Goal: Task Accomplishment & Management: Use online tool/utility

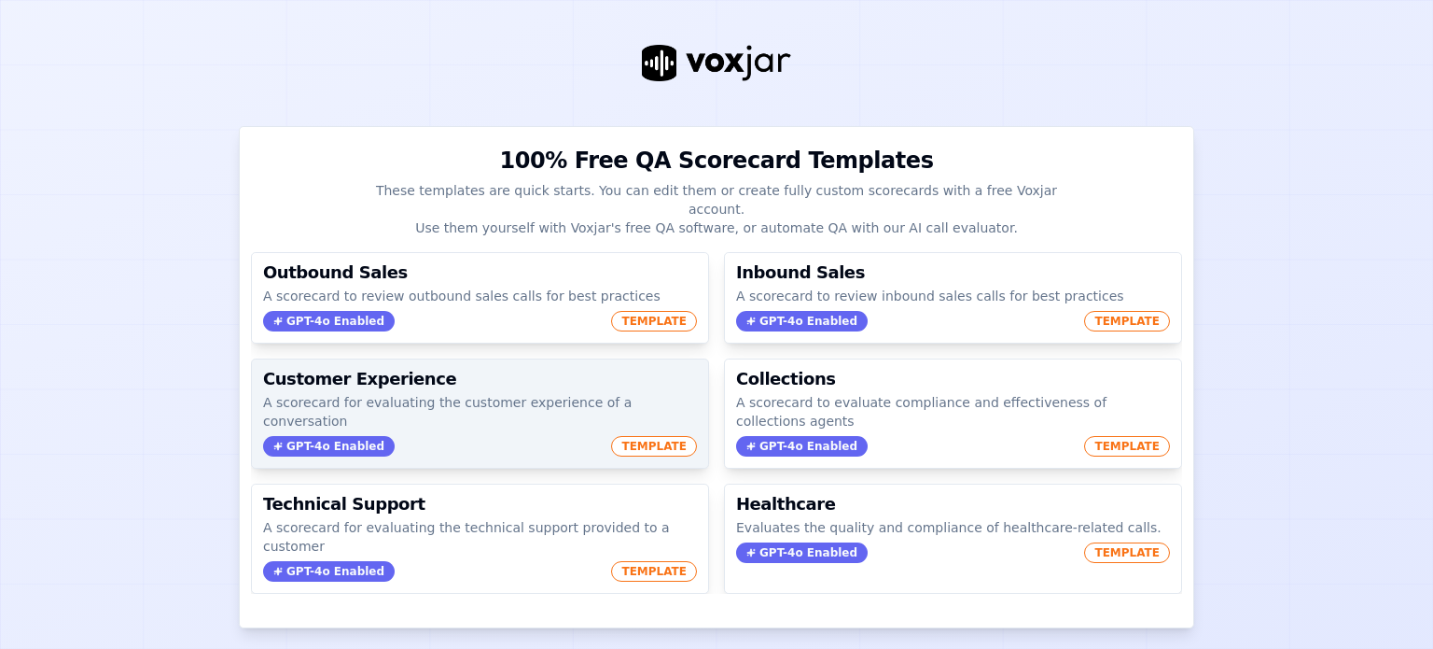
click at [627, 436] on span "TEMPLATE" at bounding box center [654, 446] width 86 height 21
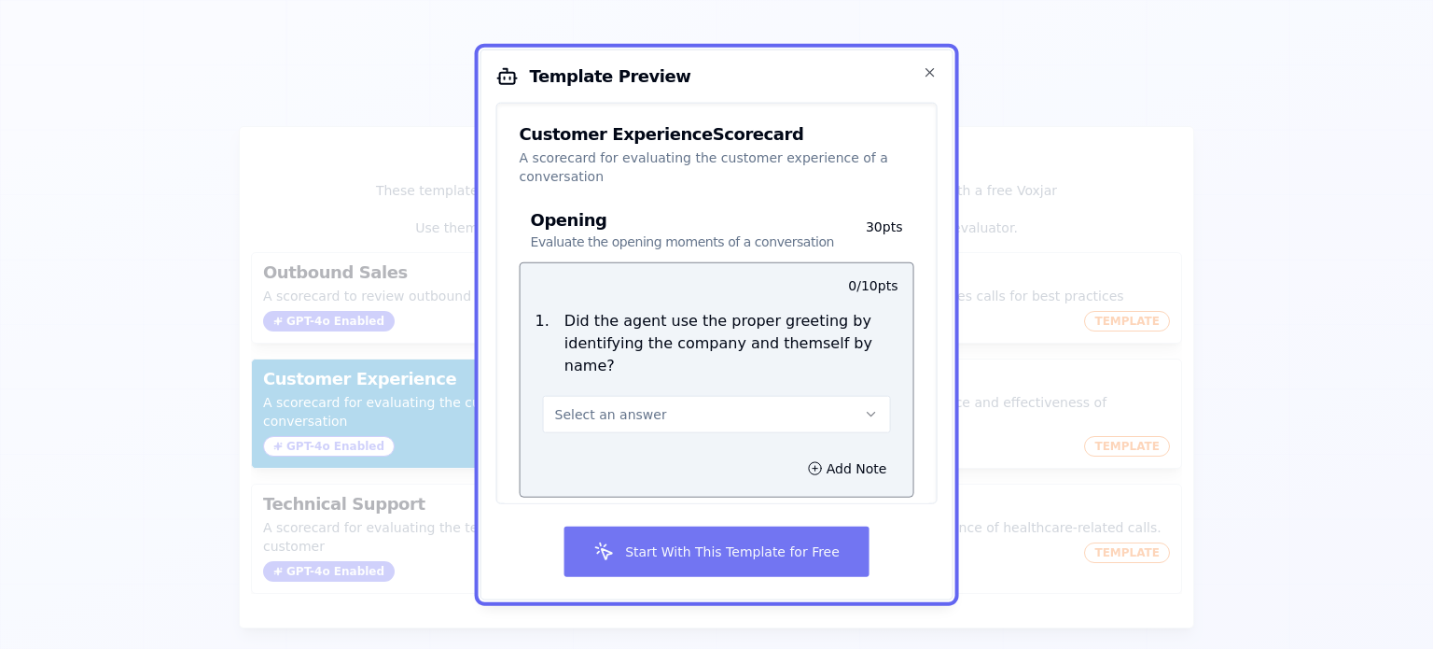
click at [791, 555] on button "Start With This Template for Free" at bounding box center [717, 551] width 306 height 50
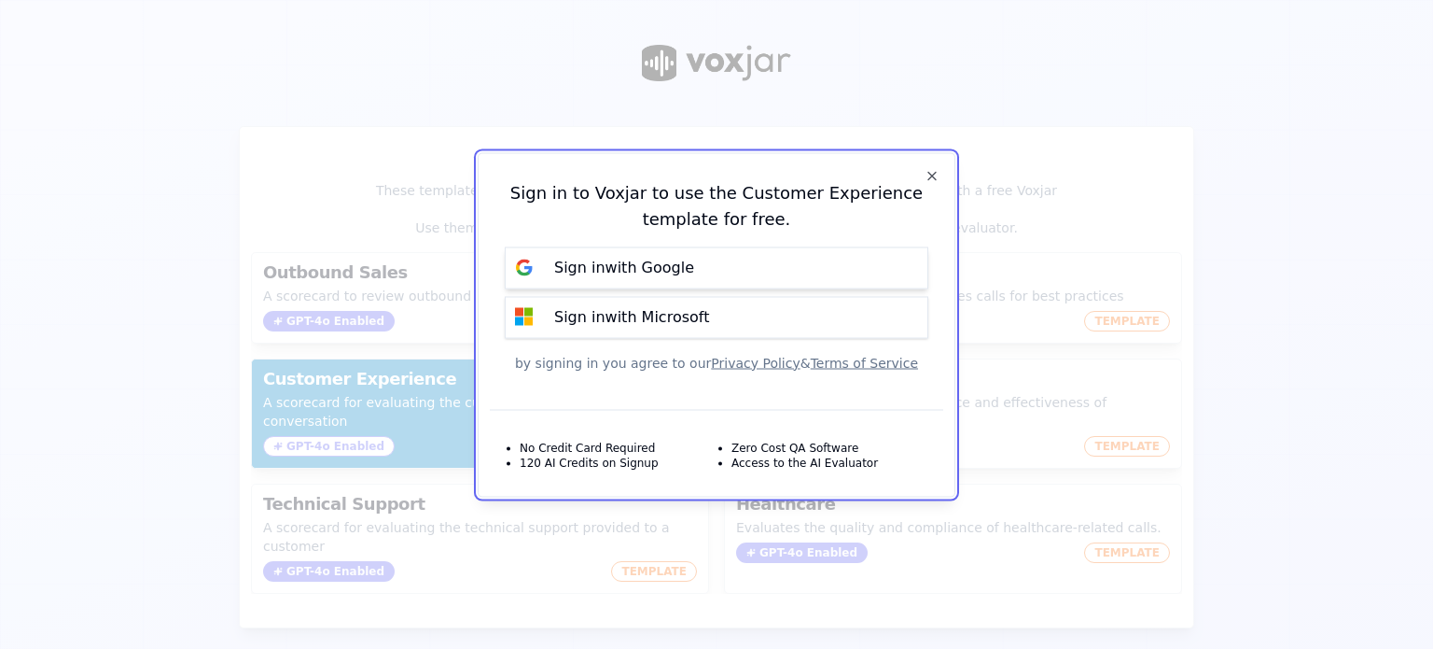
click at [644, 269] on p "Sign in with Google" at bounding box center [624, 268] width 140 height 22
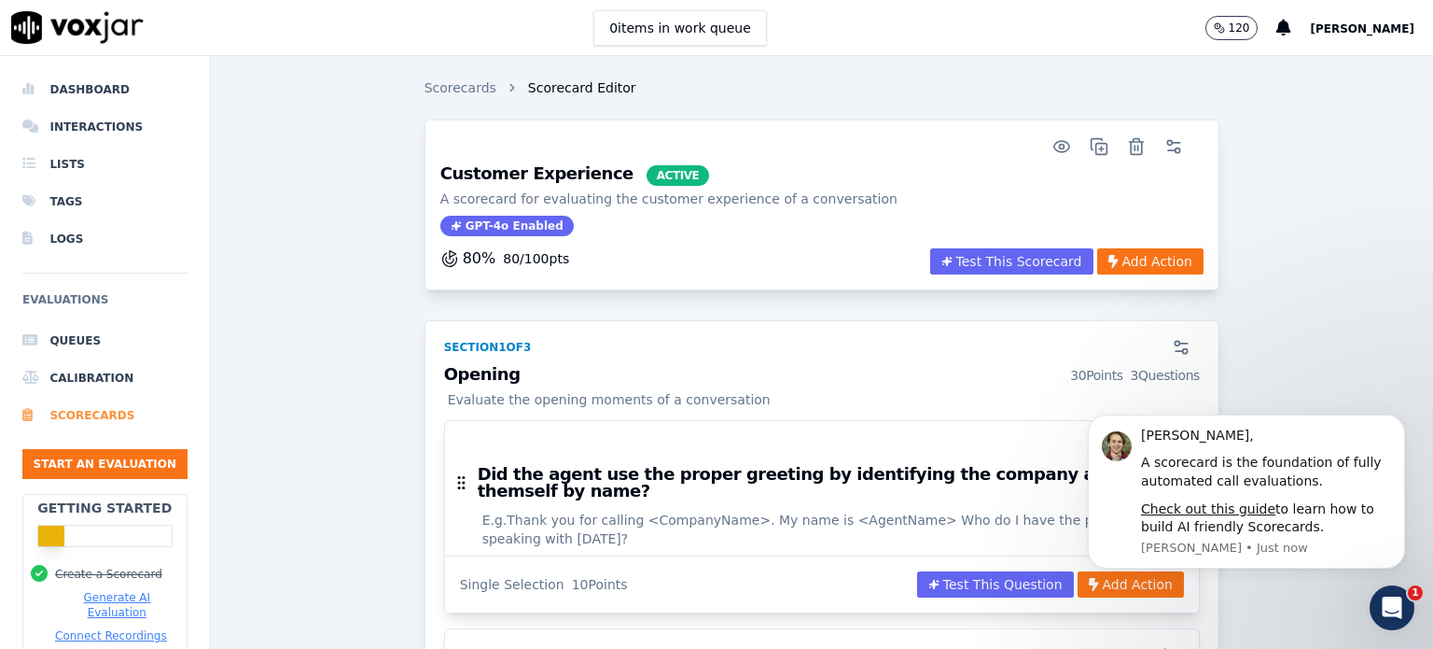
click at [105, 411] on li "Scorecards" at bounding box center [104, 415] width 165 height 37
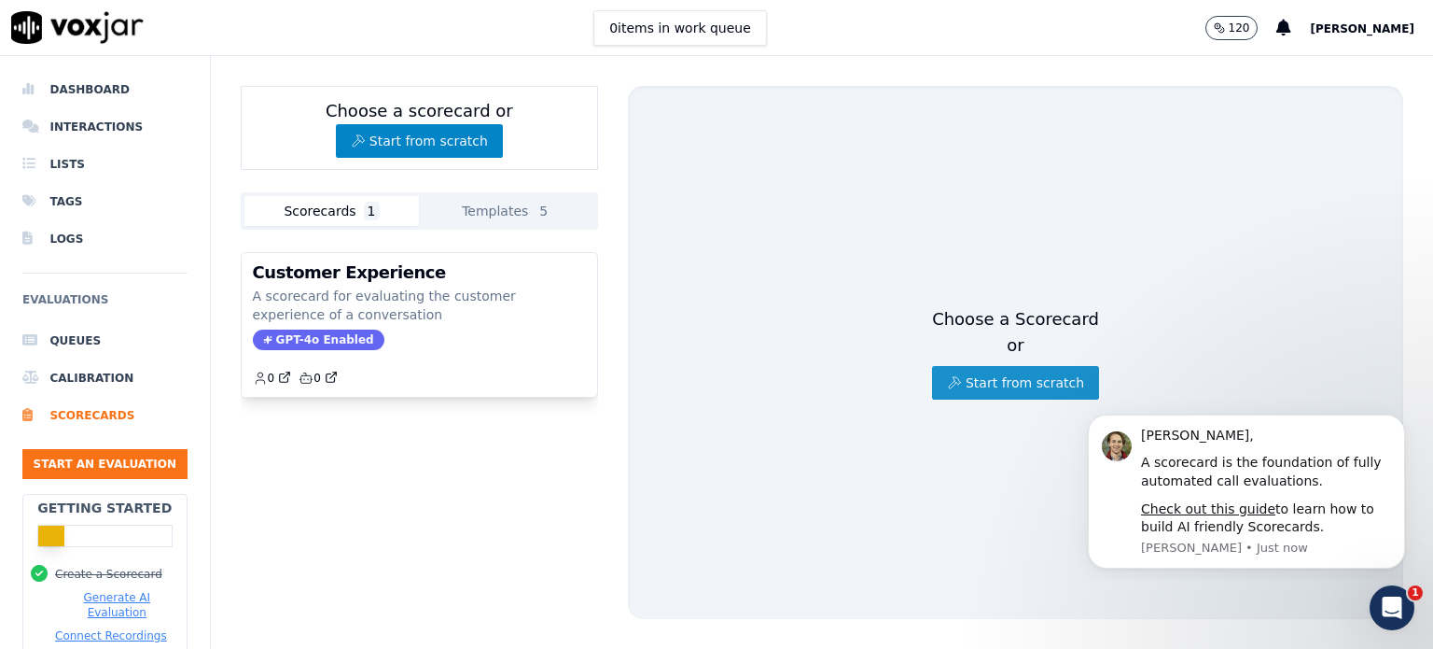
click at [990, 367] on button "Start from scratch" at bounding box center [1015, 383] width 167 height 34
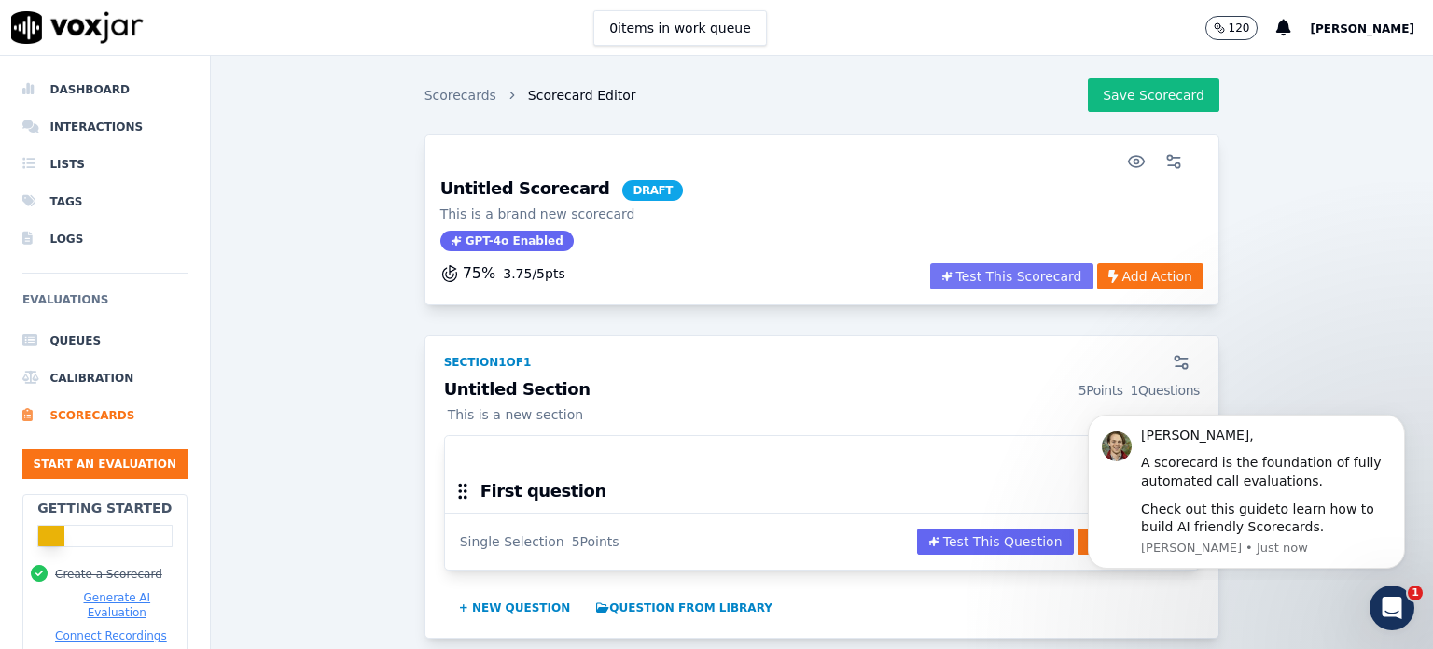
click at [992, 272] on button "Test This Scorecard" at bounding box center [1011, 276] width 163 height 26
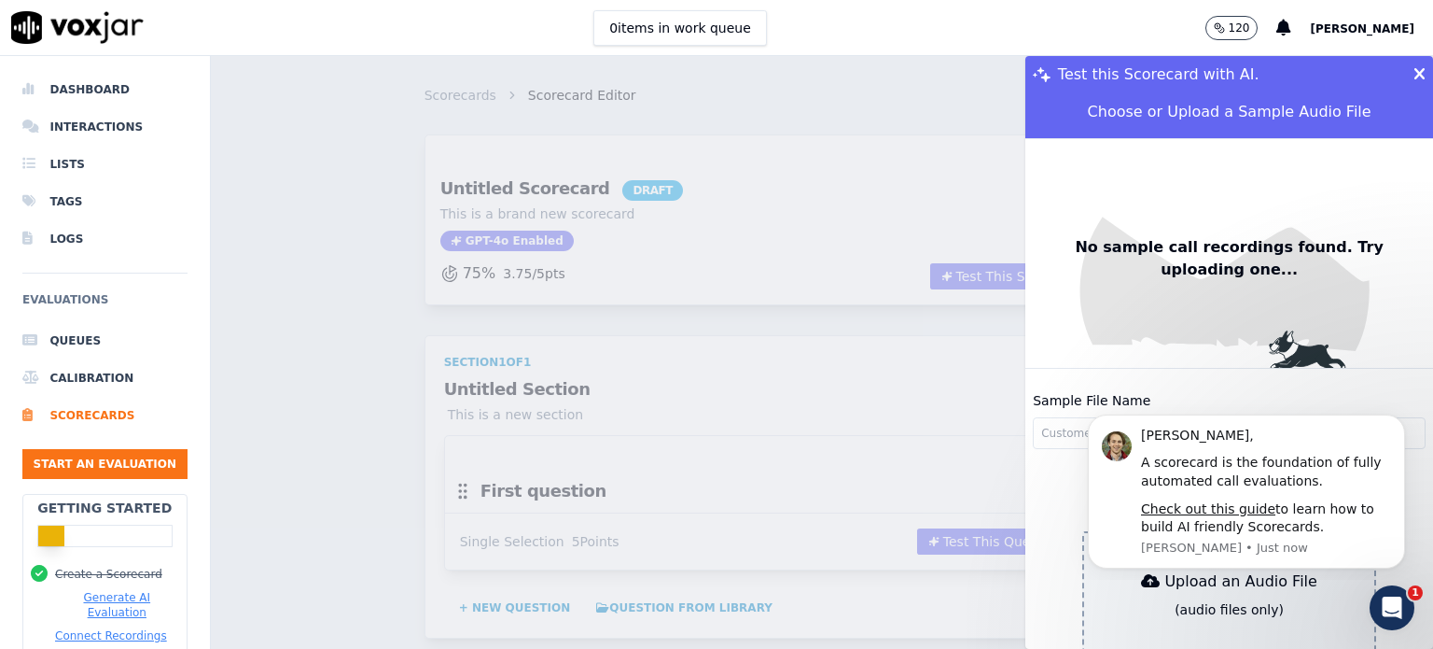
click at [1414, 68] on icon at bounding box center [1420, 74] width 12 height 17
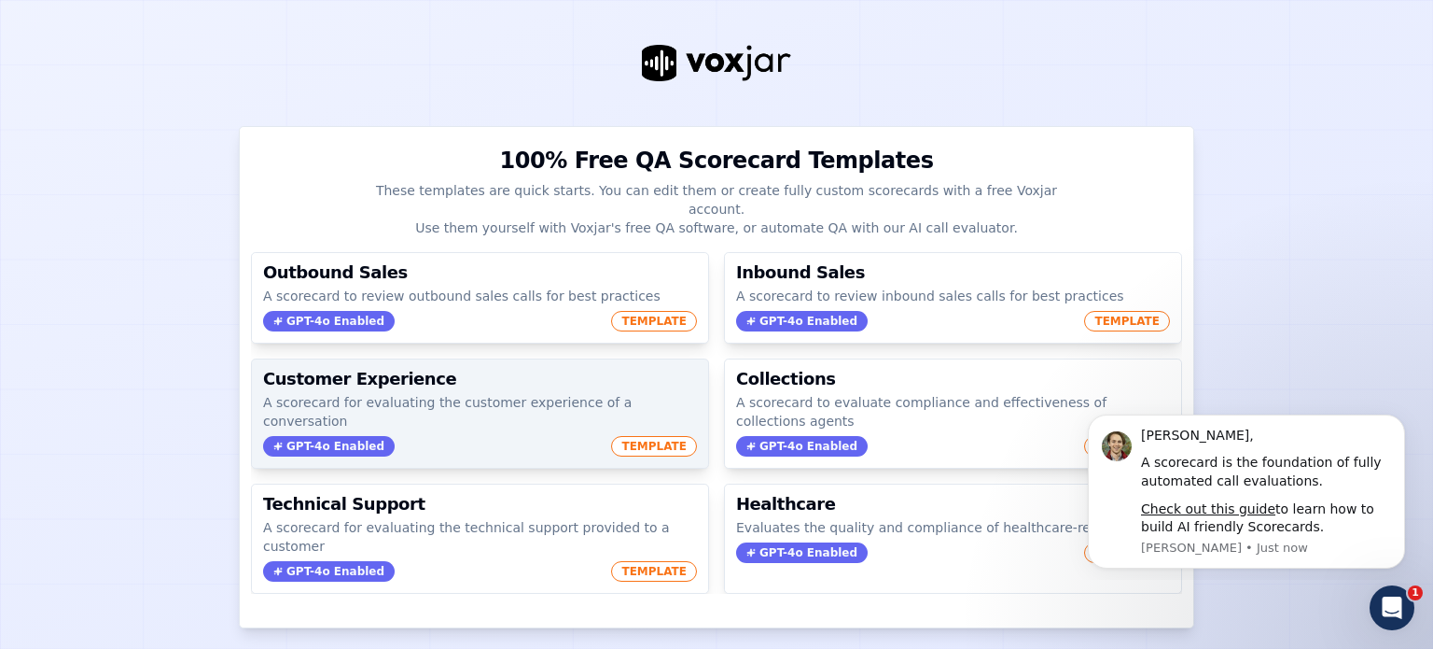
click at [635, 436] on span "TEMPLATE" at bounding box center [654, 446] width 86 height 21
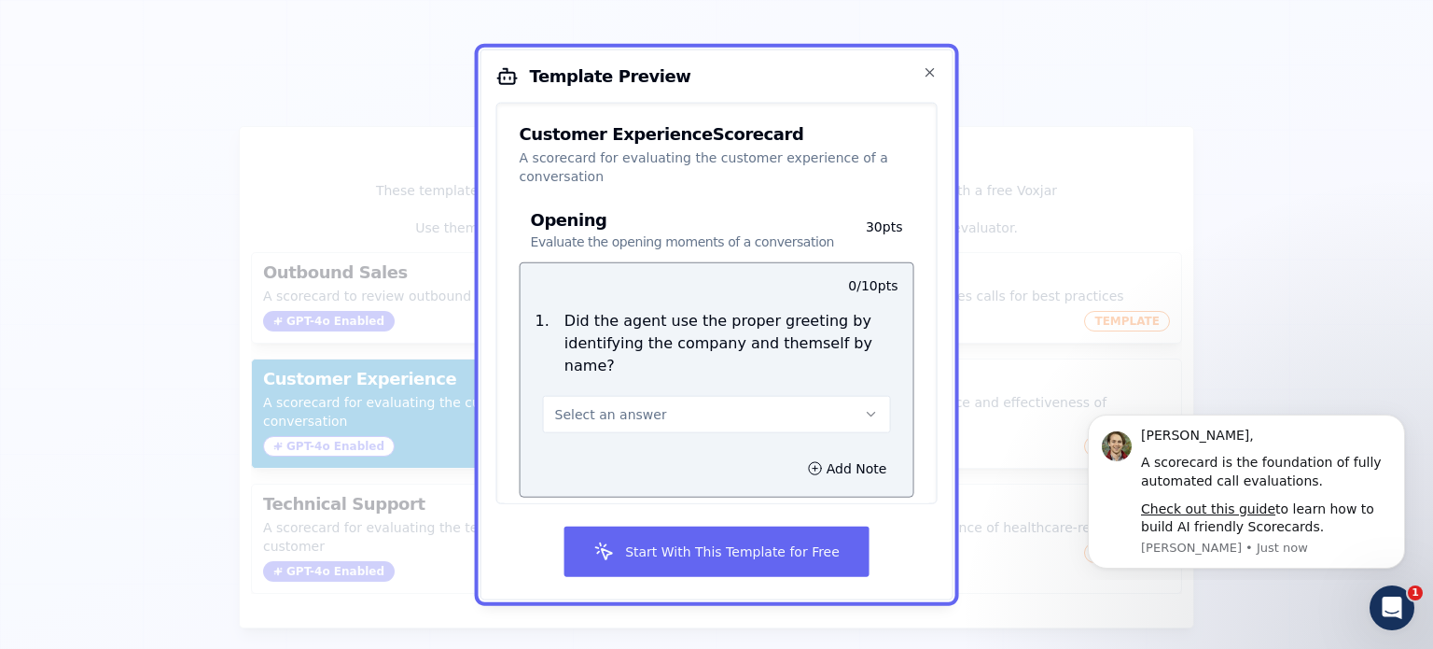
click at [863, 406] on icon "button" at bounding box center [870, 413] width 15 height 15
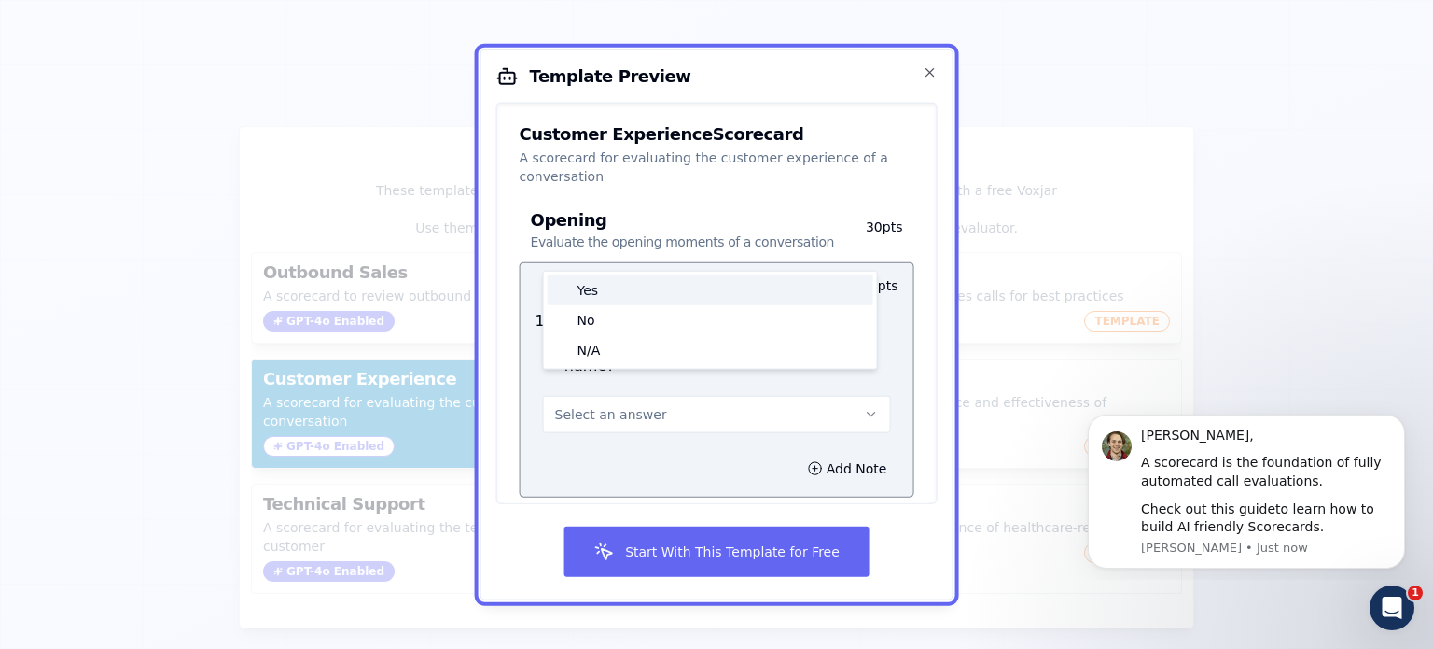
click at [676, 291] on div "Yes" at bounding box center [711, 289] width 326 height 30
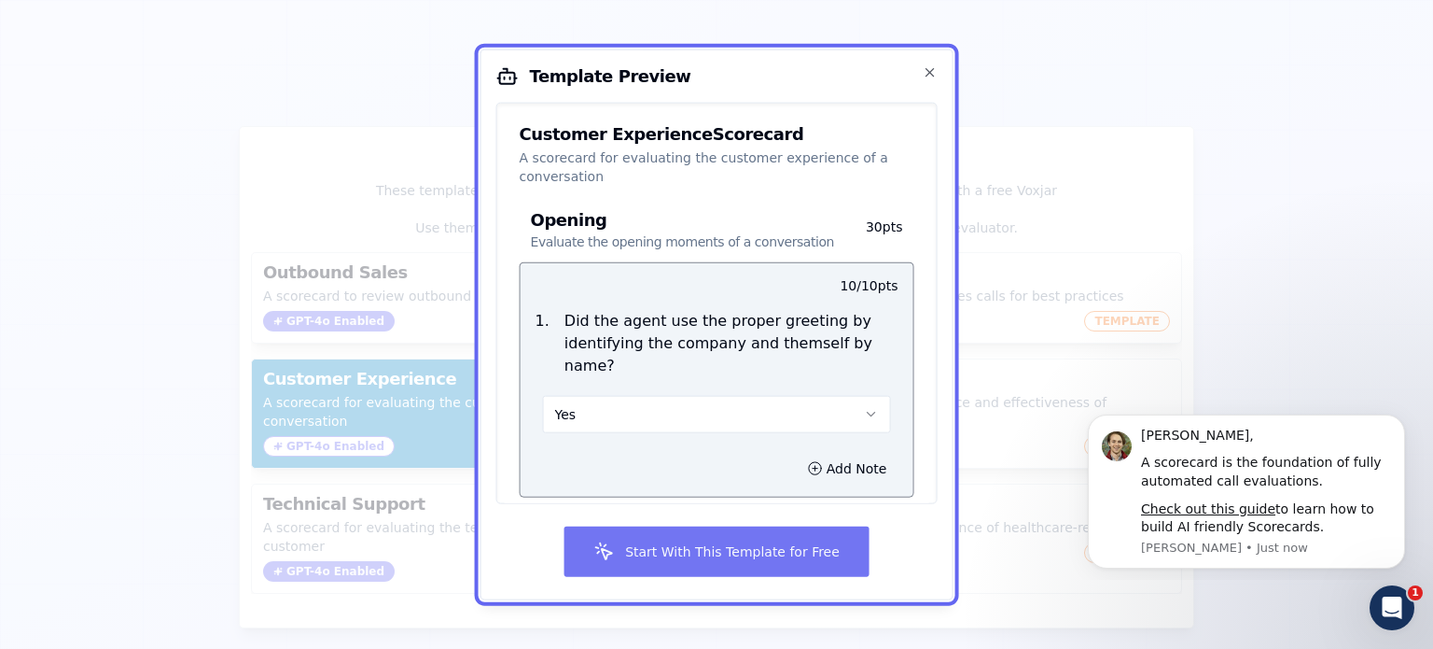
click at [720, 548] on button "Start With This Template for Free" at bounding box center [717, 551] width 306 height 50
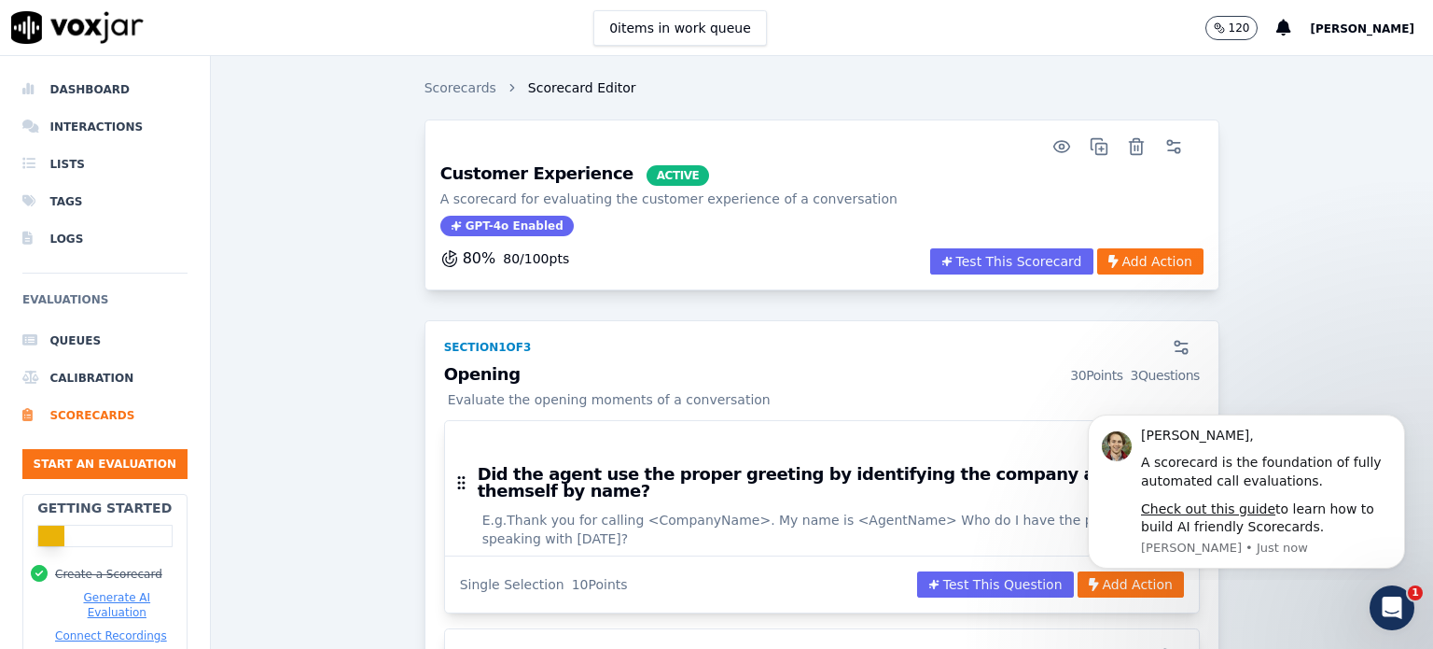
drag, startPoint x: 1267, startPoint y: 362, endPoint x: 1262, endPoint y: 354, distance: 10.1
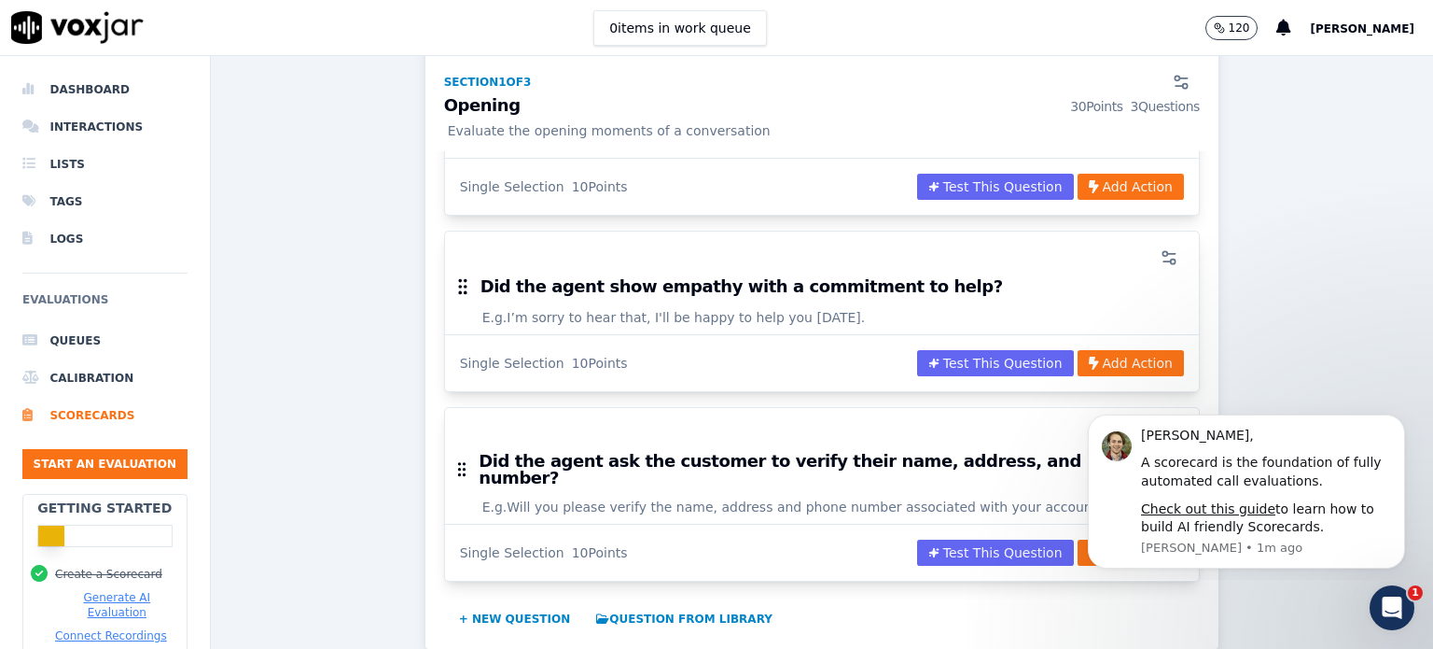
scroll to position [373, 0]
